Goal: Task Accomplishment & Management: Use online tool/utility

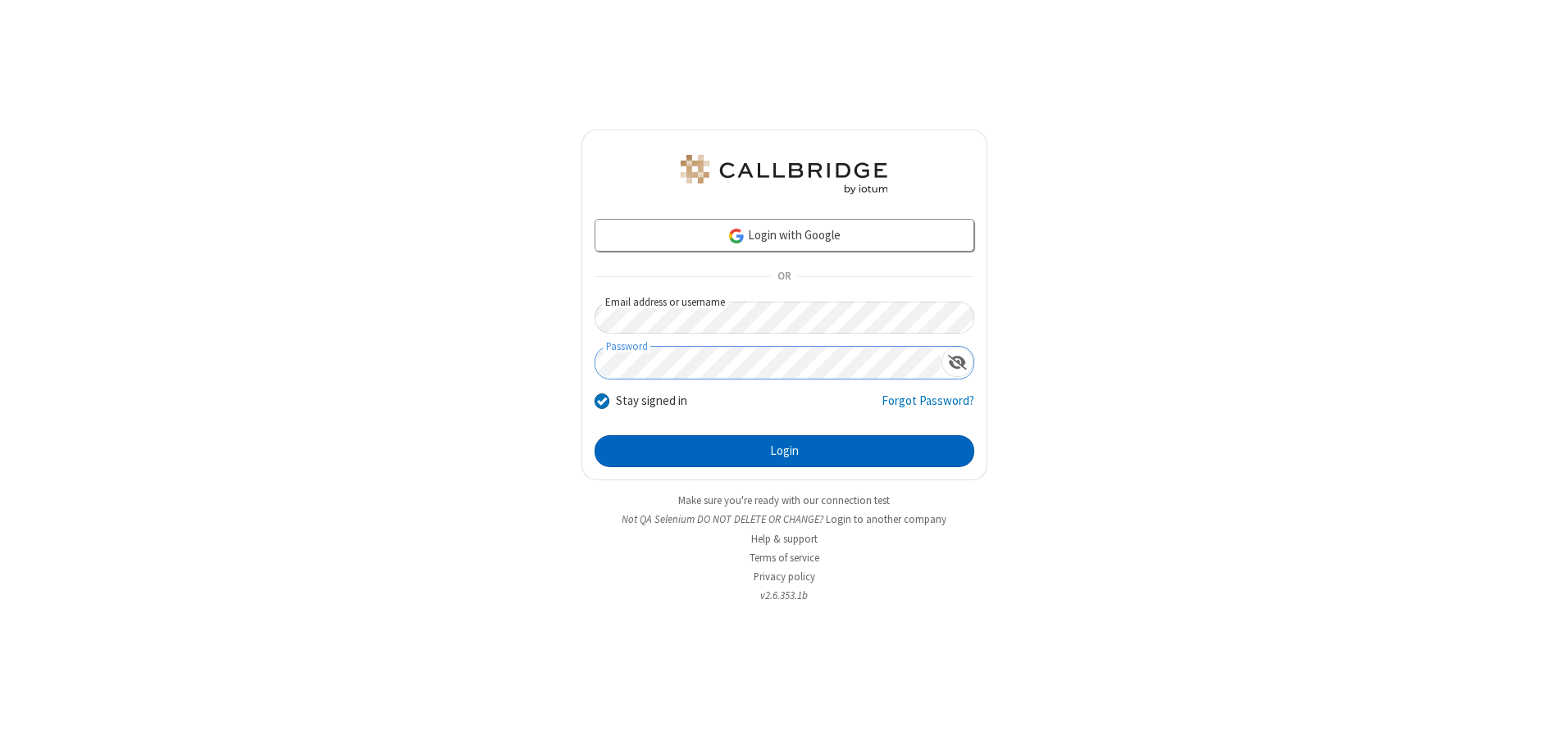
click at [784, 451] on button "Login" at bounding box center [784, 452] width 380 height 33
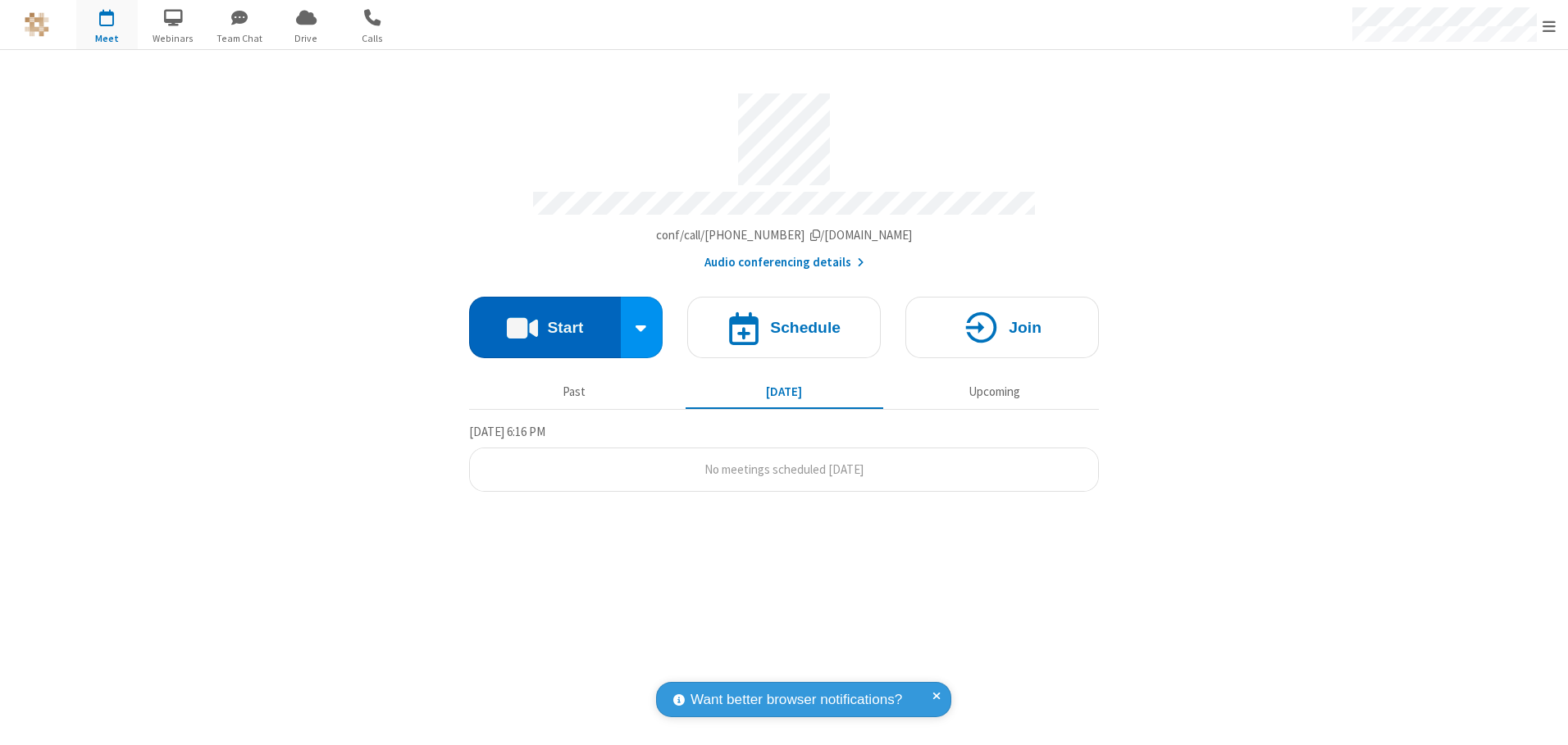
click at [544, 322] on button "Start" at bounding box center [544, 327] width 151 height 62
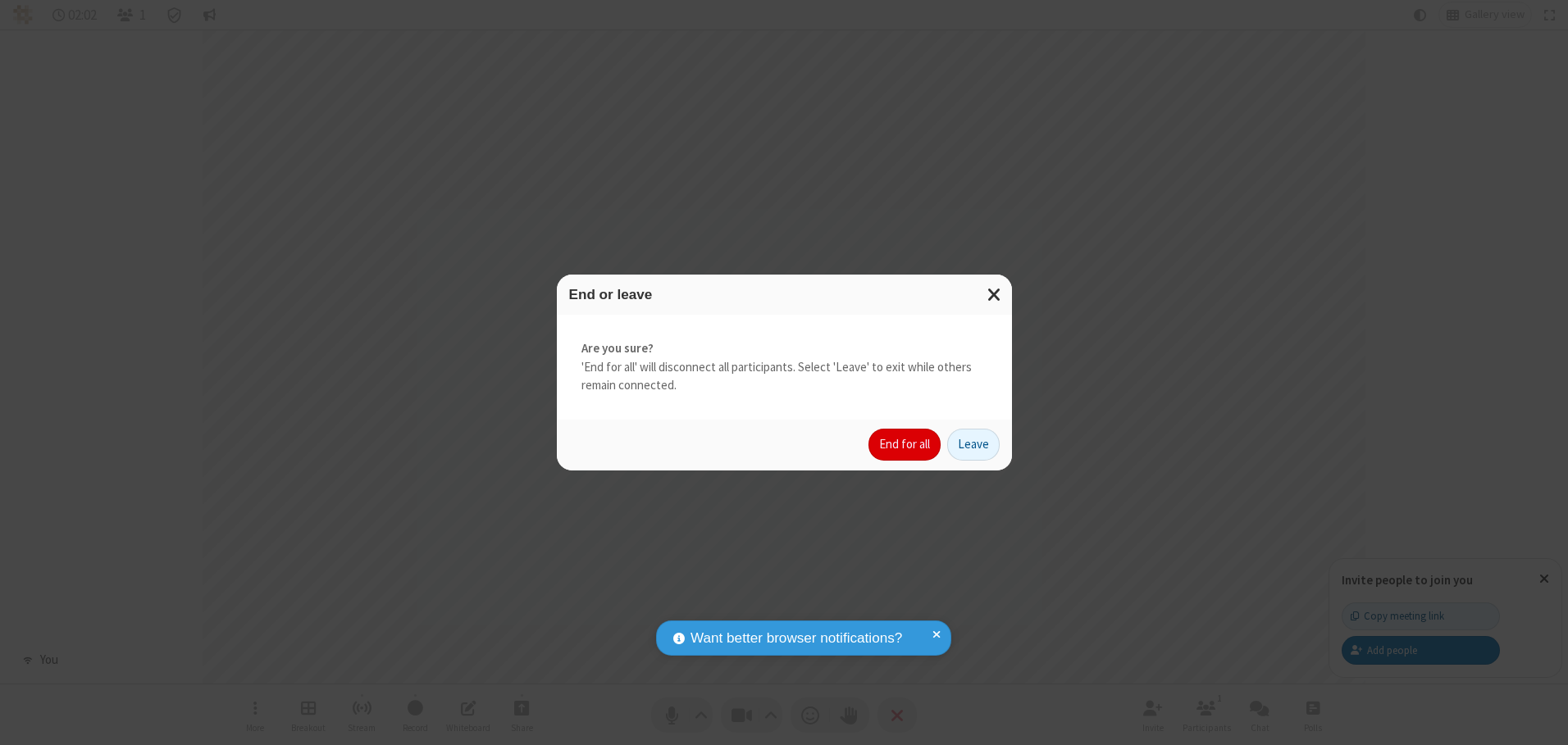
click at [905, 444] on button "End for all" at bounding box center [904, 445] width 72 height 33
